Goal: Transaction & Acquisition: Purchase product/service

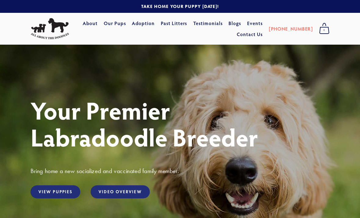
click at [126, 27] on link "Our Pups" at bounding box center [115, 23] width 22 height 11
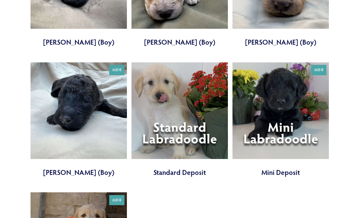
scroll to position [1387, 0]
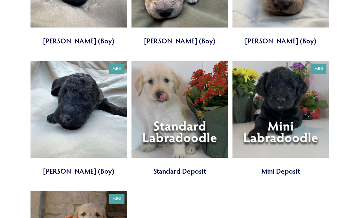
click at [285, 84] on link at bounding box center [280, 118] width 96 height 115
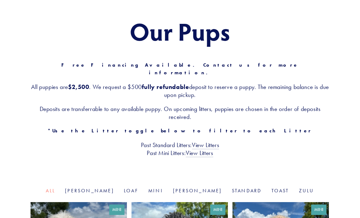
scroll to position [54, 0]
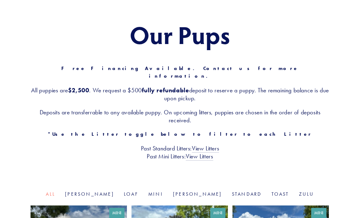
click at [203, 153] on link "View Litters" at bounding box center [199, 157] width 27 height 8
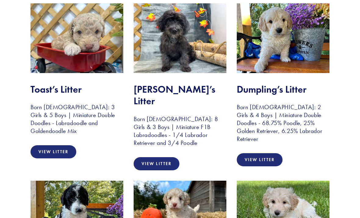
scroll to position [321, 0]
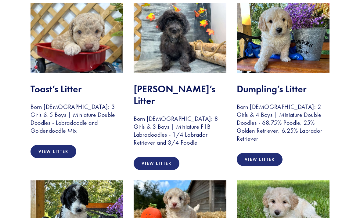
click at [156, 156] on link "View Litter" at bounding box center [157, 162] width 46 height 13
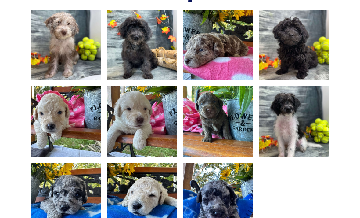
scroll to position [399, 0]
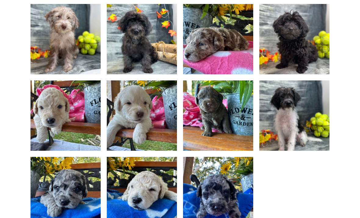
click at [228, 188] on img at bounding box center [218, 192] width 94 height 70
click at [221, 189] on img at bounding box center [218, 192] width 94 height 70
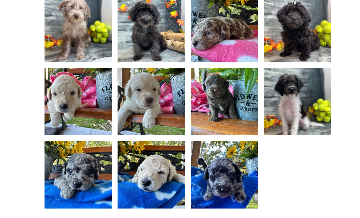
scroll to position [417, 0]
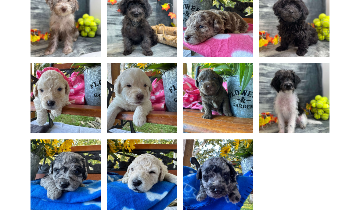
click at [214, 34] on img at bounding box center [218, 22] width 94 height 70
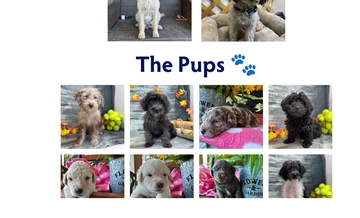
scroll to position [407, 0]
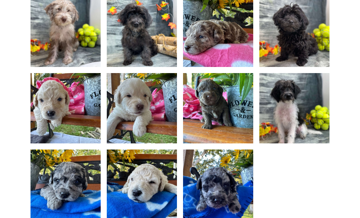
click at [214, 43] on img at bounding box center [218, 32] width 94 height 70
click at [208, 49] on img at bounding box center [218, 32] width 94 height 70
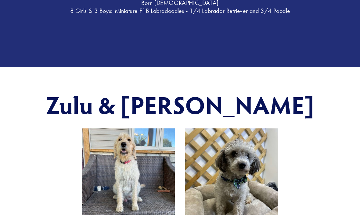
scroll to position [0, 0]
